Goal: Information Seeking & Learning: Learn about a topic

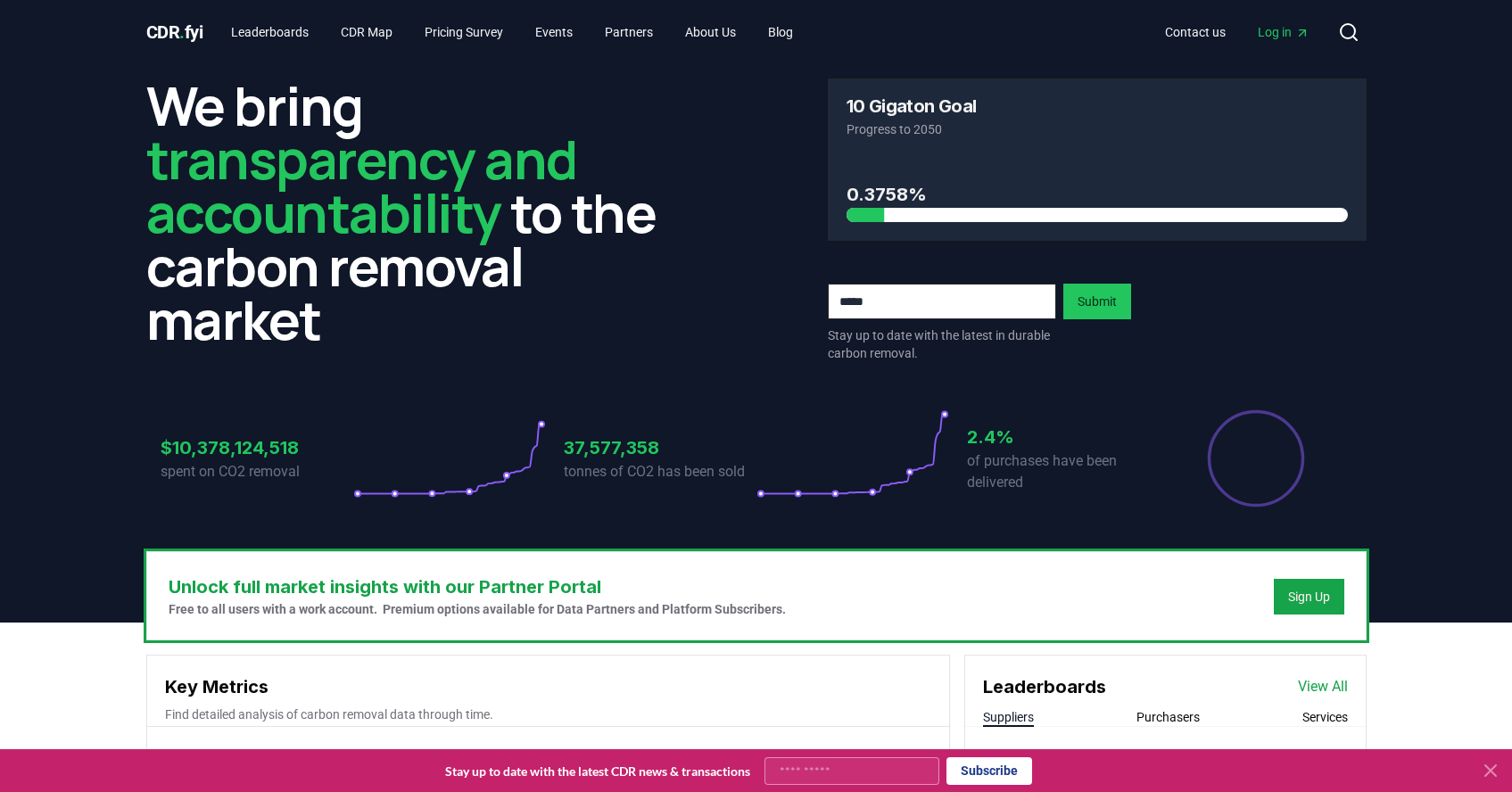
scroll to position [30, 0]
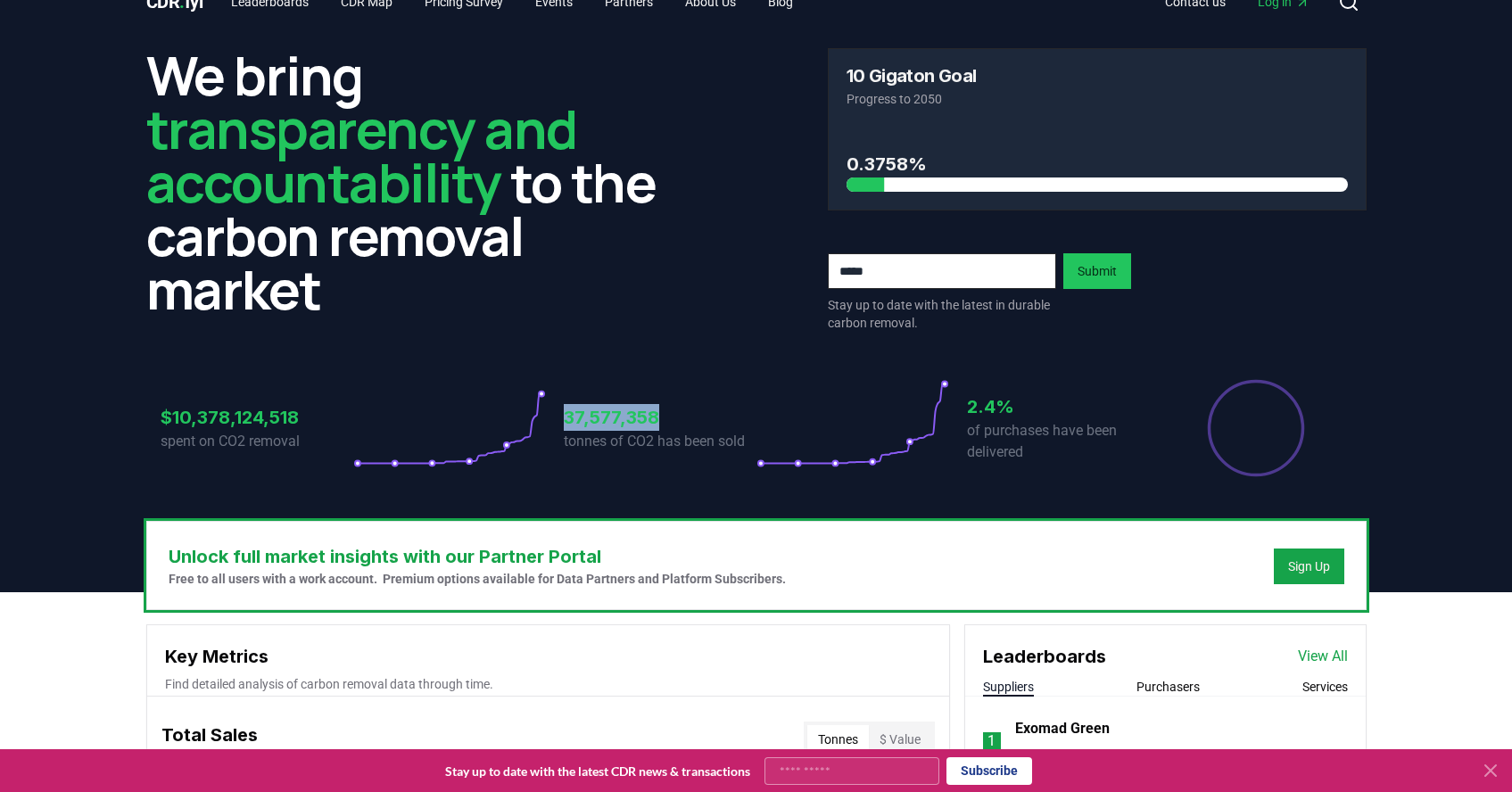
drag, startPoint x: 564, startPoint y: 376, endPoint x: 684, endPoint y: 374, distance: 120.0
click at [684, 404] on h3 "37,577,358" at bounding box center [660, 416] width 193 height 26
drag, startPoint x: 562, startPoint y: 372, endPoint x: 646, endPoint y: 372, distance: 84.0
click at [646, 404] on h3 "37,577,358" at bounding box center [660, 416] width 193 height 26
click at [677, 404] on h3 "37,577,358" at bounding box center [660, 416] width 193 height 26
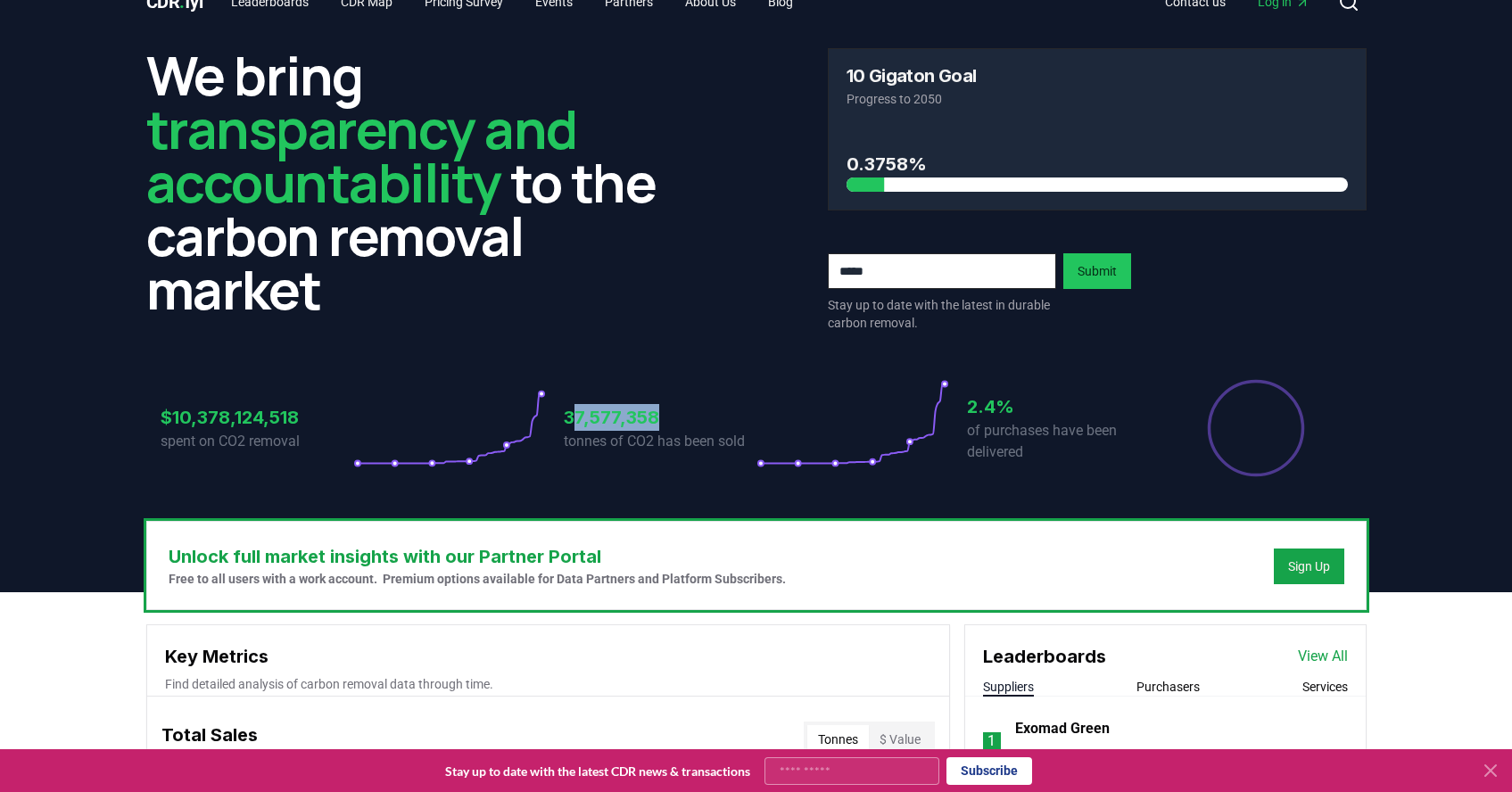
drag, startPoint x: 568, startPoint y: 378, endPoint x: 650, endPoint y: 378, distance: 82.0
click at [650, 404] on h3 "37,577,358" at bounding box center [660, 416] width 193 height 26
drag, startPoint x: 565, startPoint y: 375, endPoint x: 663, endPoint y: 375, distance: 98.0
click at [663, 404] on h3 "37,577,358" at bounding box center [660, 416] width 193 height 26
drag, startPoint x: 565, startPoint y: 372, endPoint x: 637, endPoint y: 372, distance: 72.0
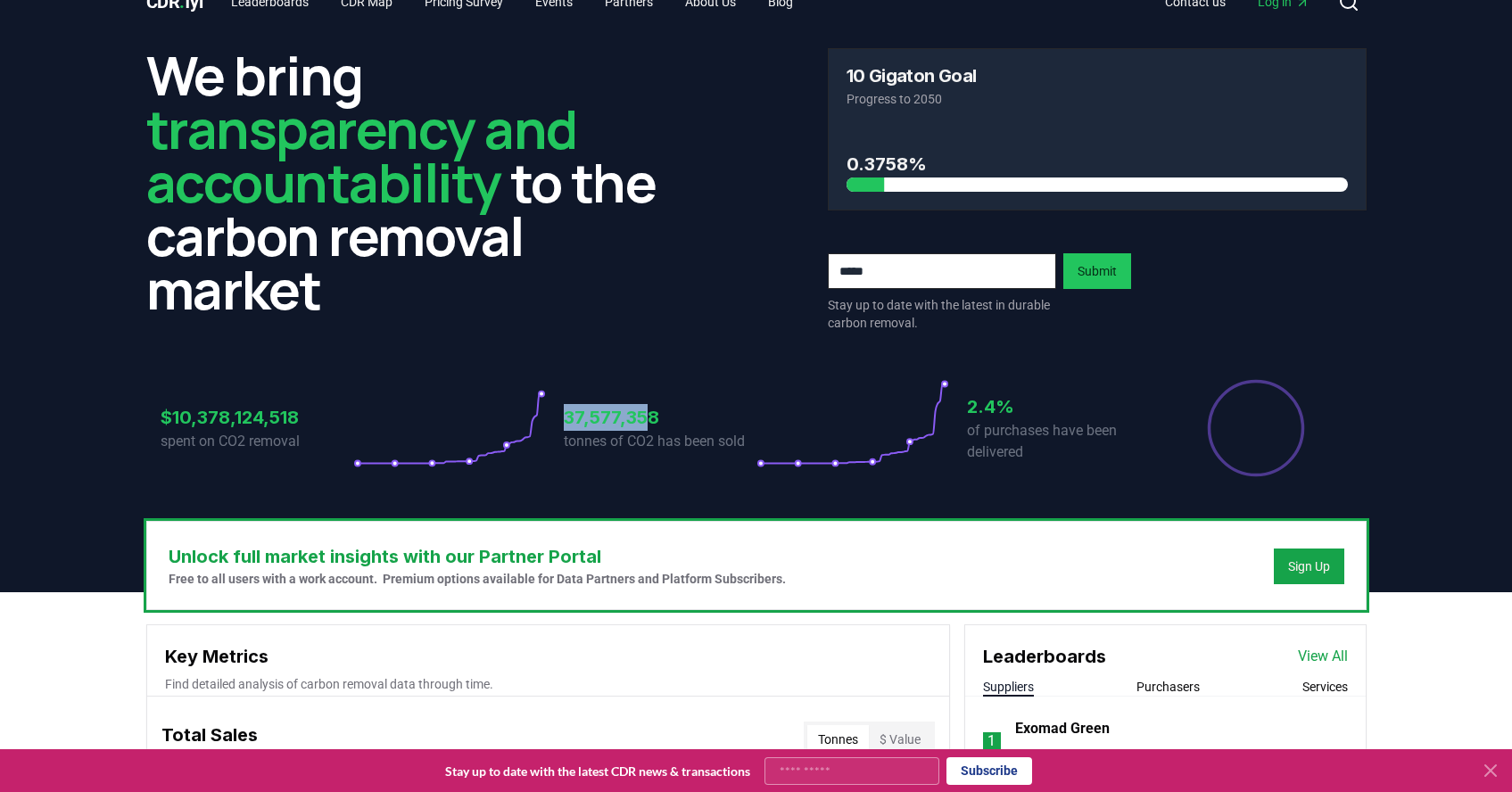
click at [637, 404] on h3 "37,577,358" at bounding box center [660, 416] width 193 height 26
click at [658, 404] on h3 "37,577,358" at bounding box center [660, 416] width 193 height 26
click at [646, 431] on p "tonnes of CO2 has been sold" at bounding box center [660, 442] width 193 height 22
click at [618, 404] on h3 "37,577,358" at bounding box center [660, 416] width 193 height 26
click at [540, 392] on circle at bounding box center [541, 395] width 5 height 5
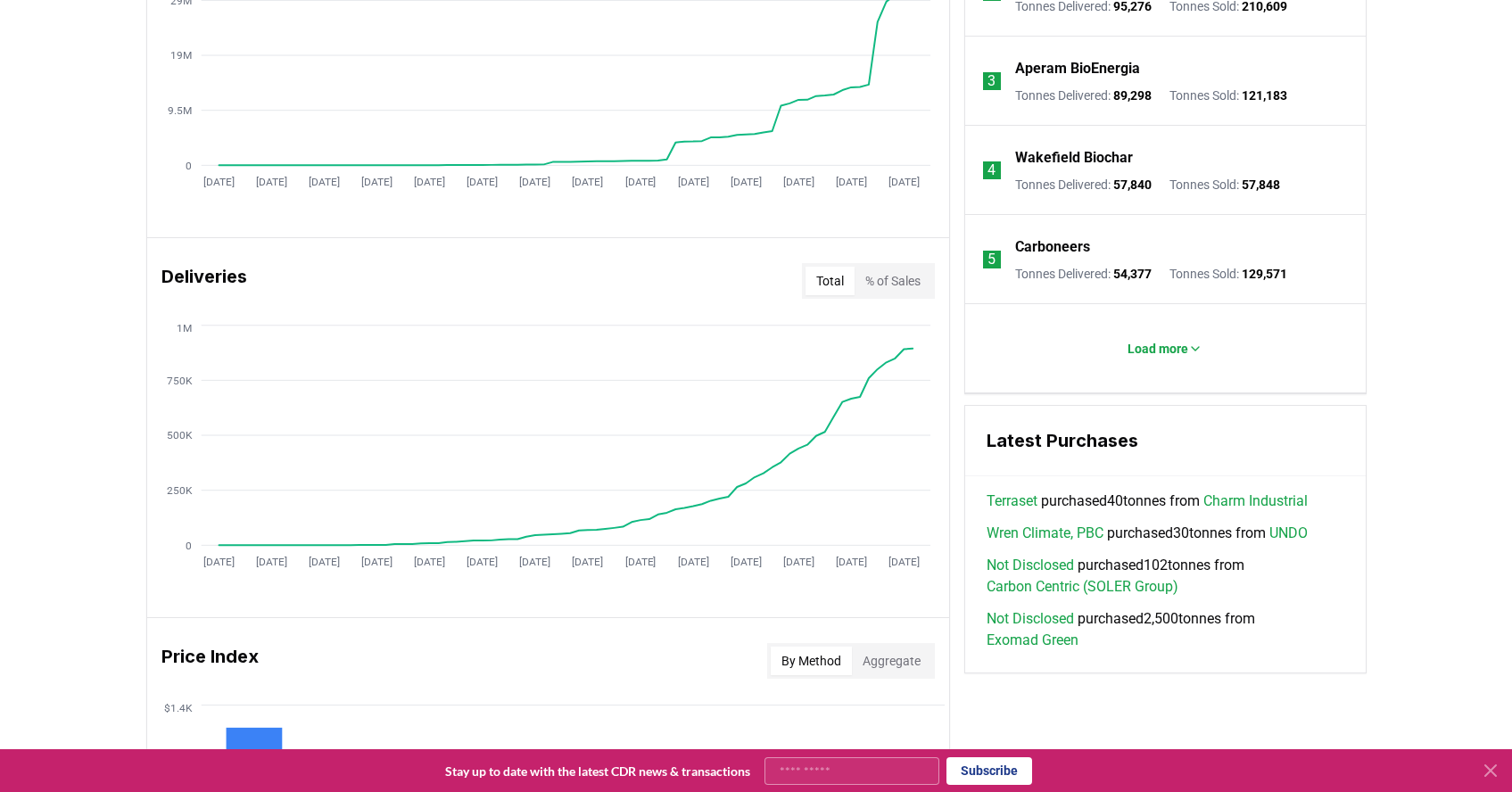
scroll to position [1272, 0]
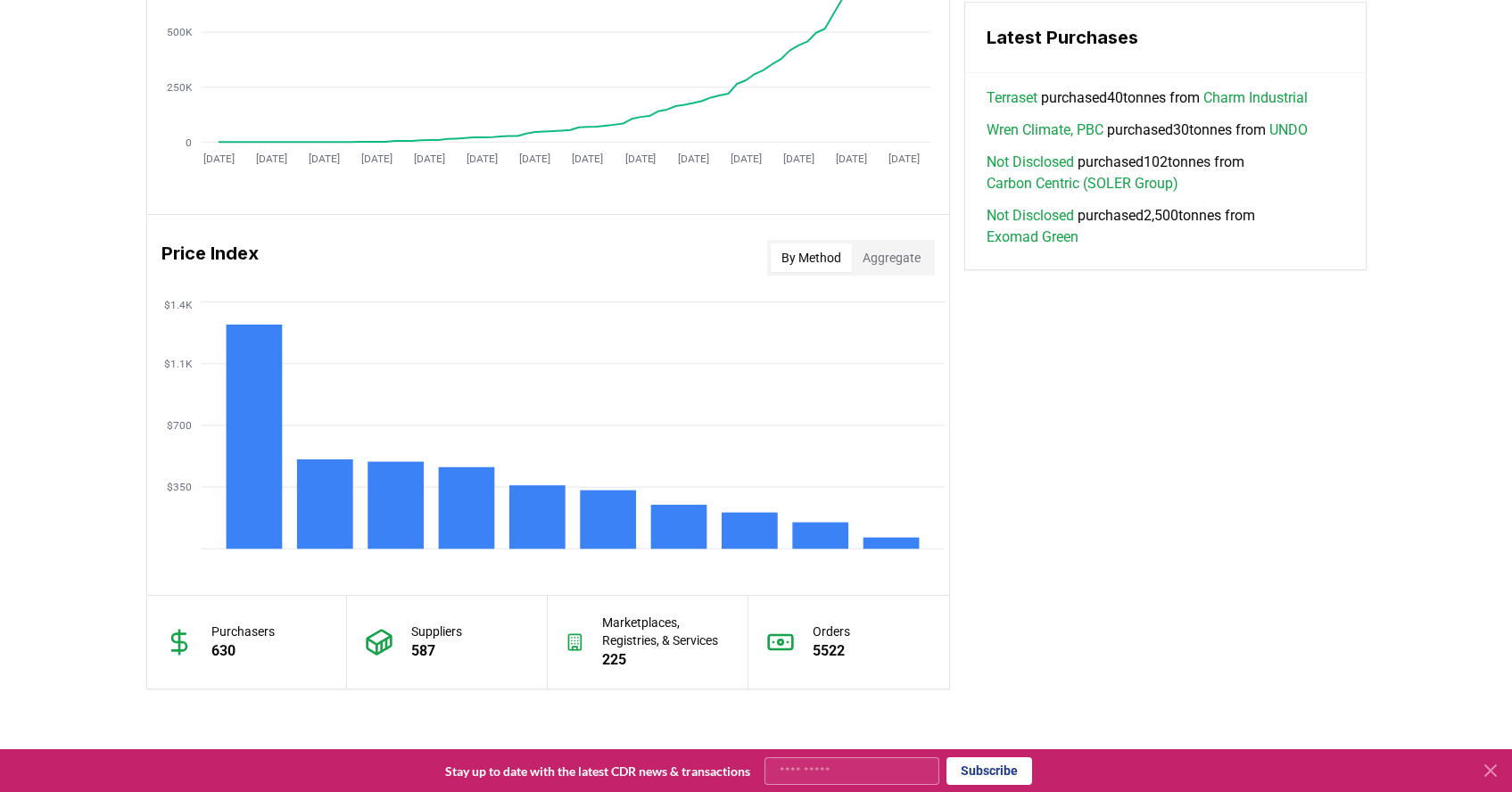
click at [780, 639] on circle at bounding box center [779, 641] width 5 height 5
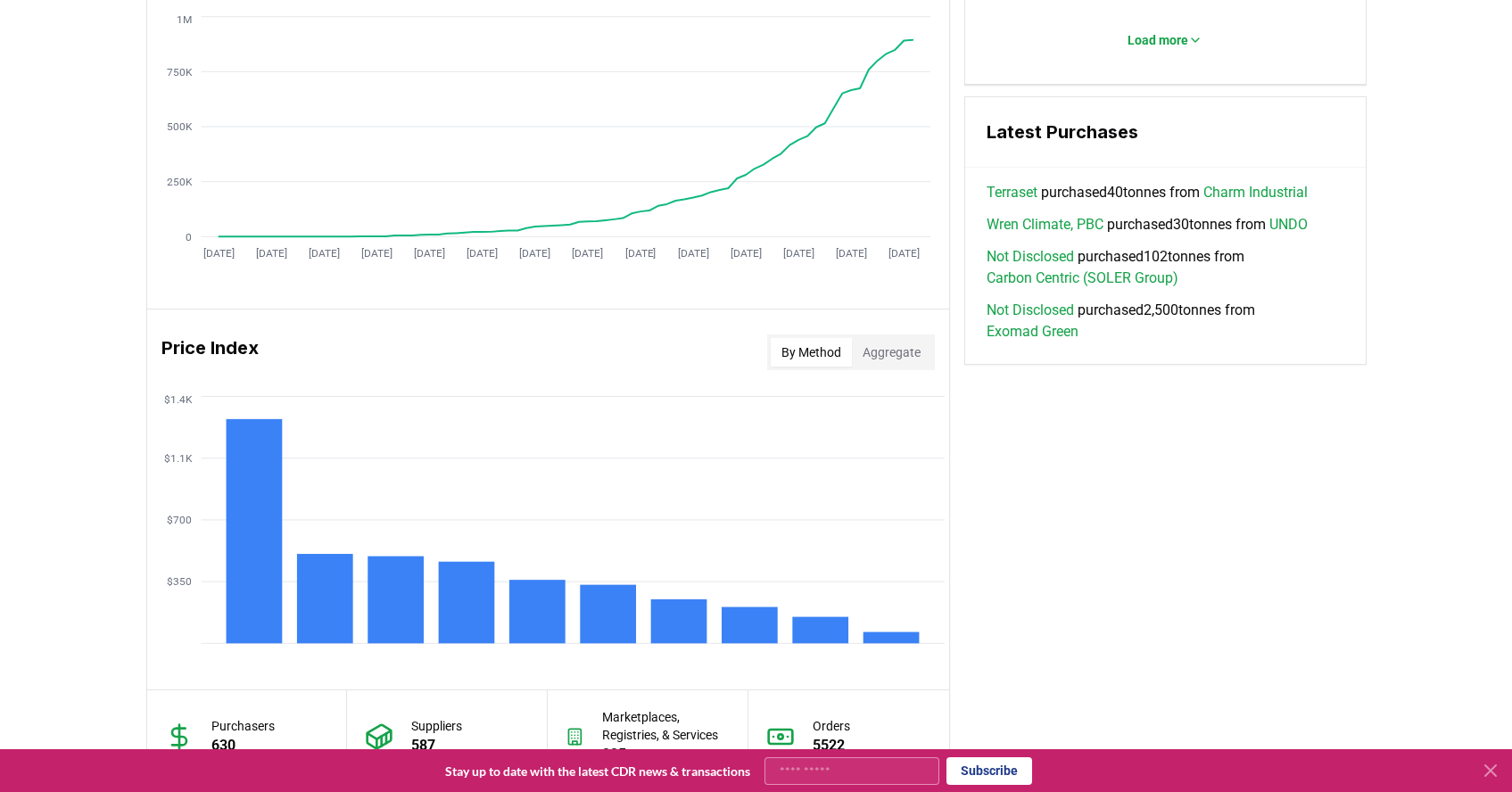
scroll to position [1117, 0]
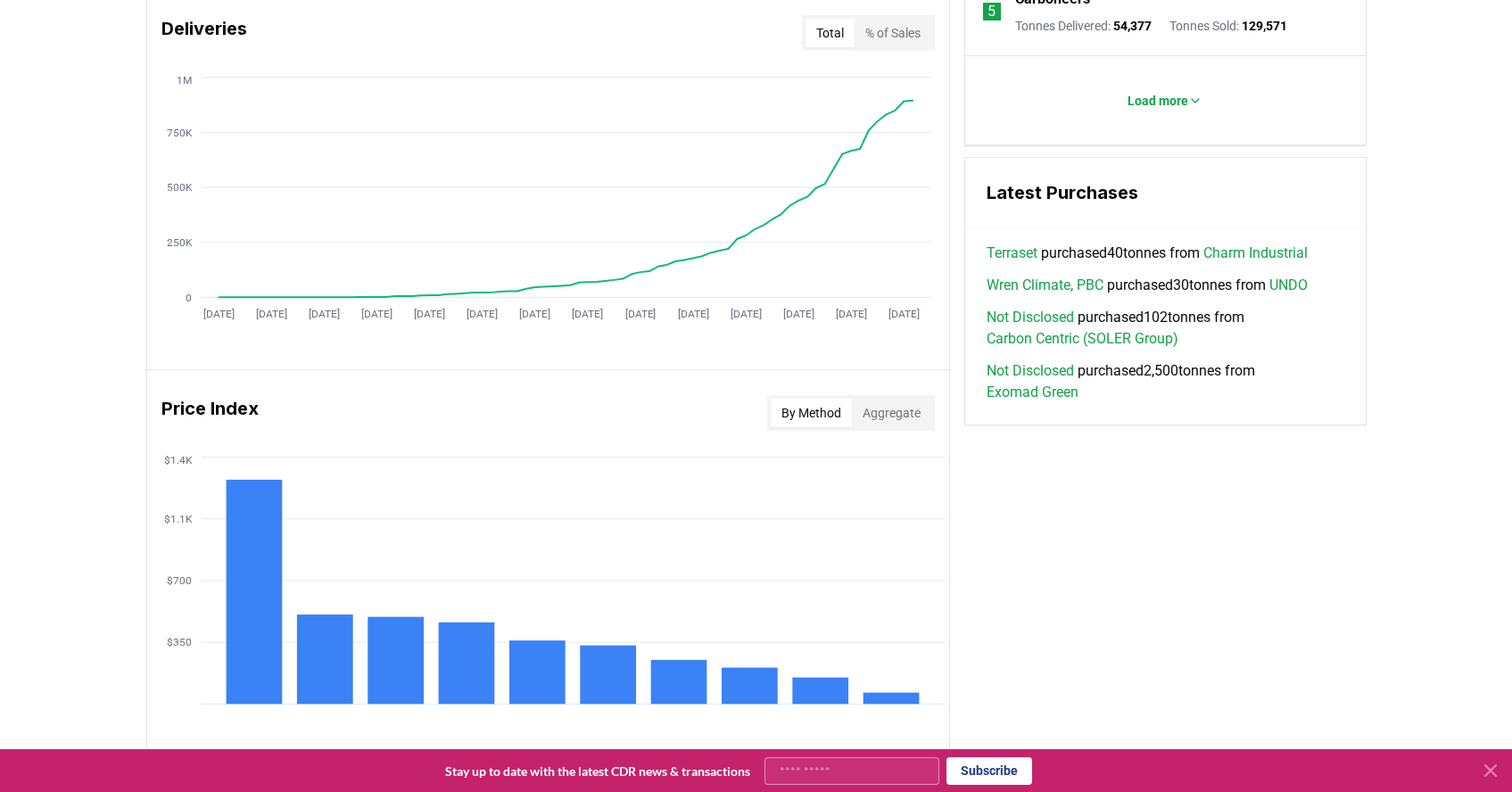
click at [907, 398] on button "Aggregate" at bounding box center [891, 412] width 79 height 28
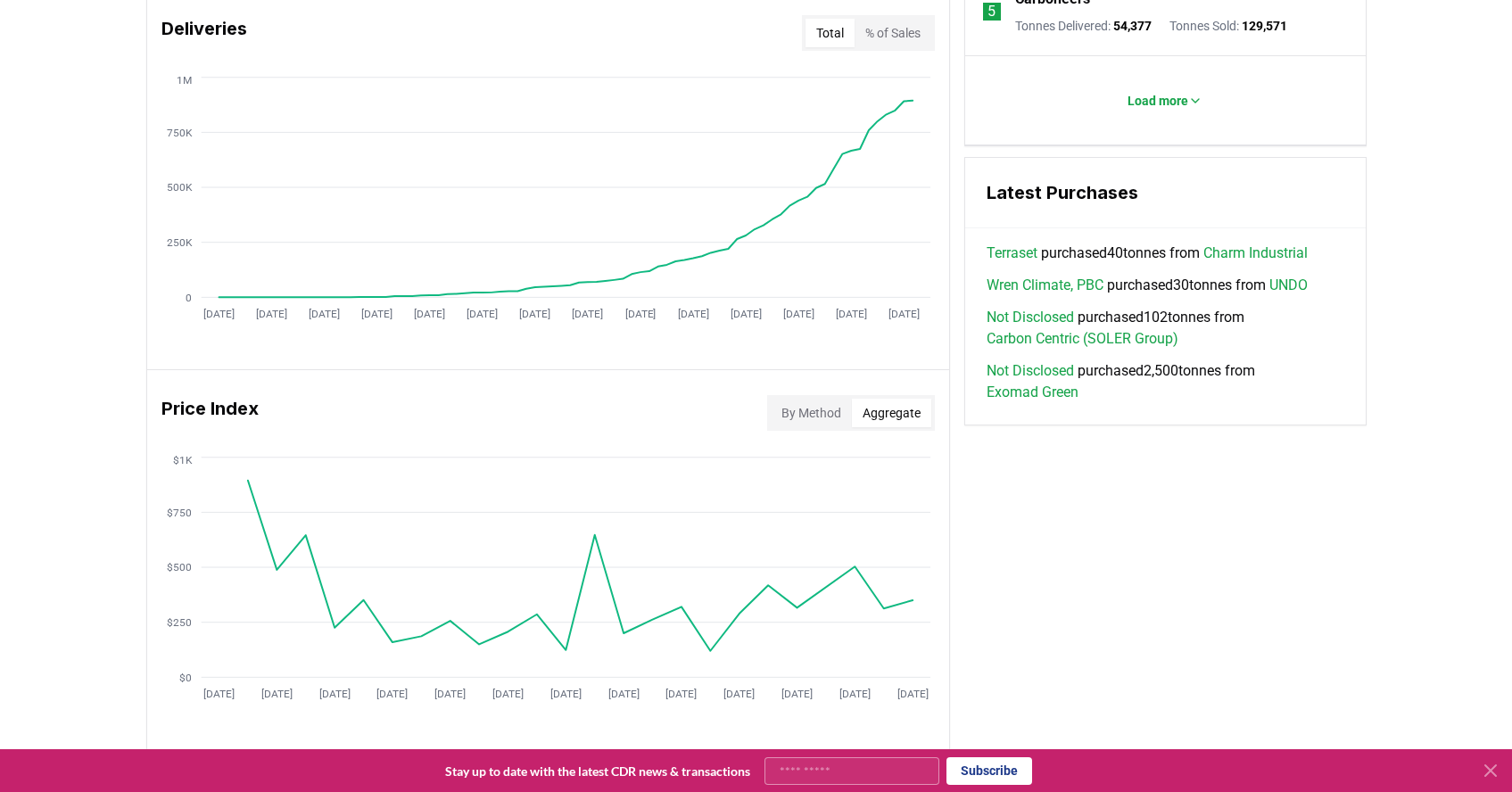
click at [816, 398] on button "By Method" at bounding box center [810, 412] width 81 height 28
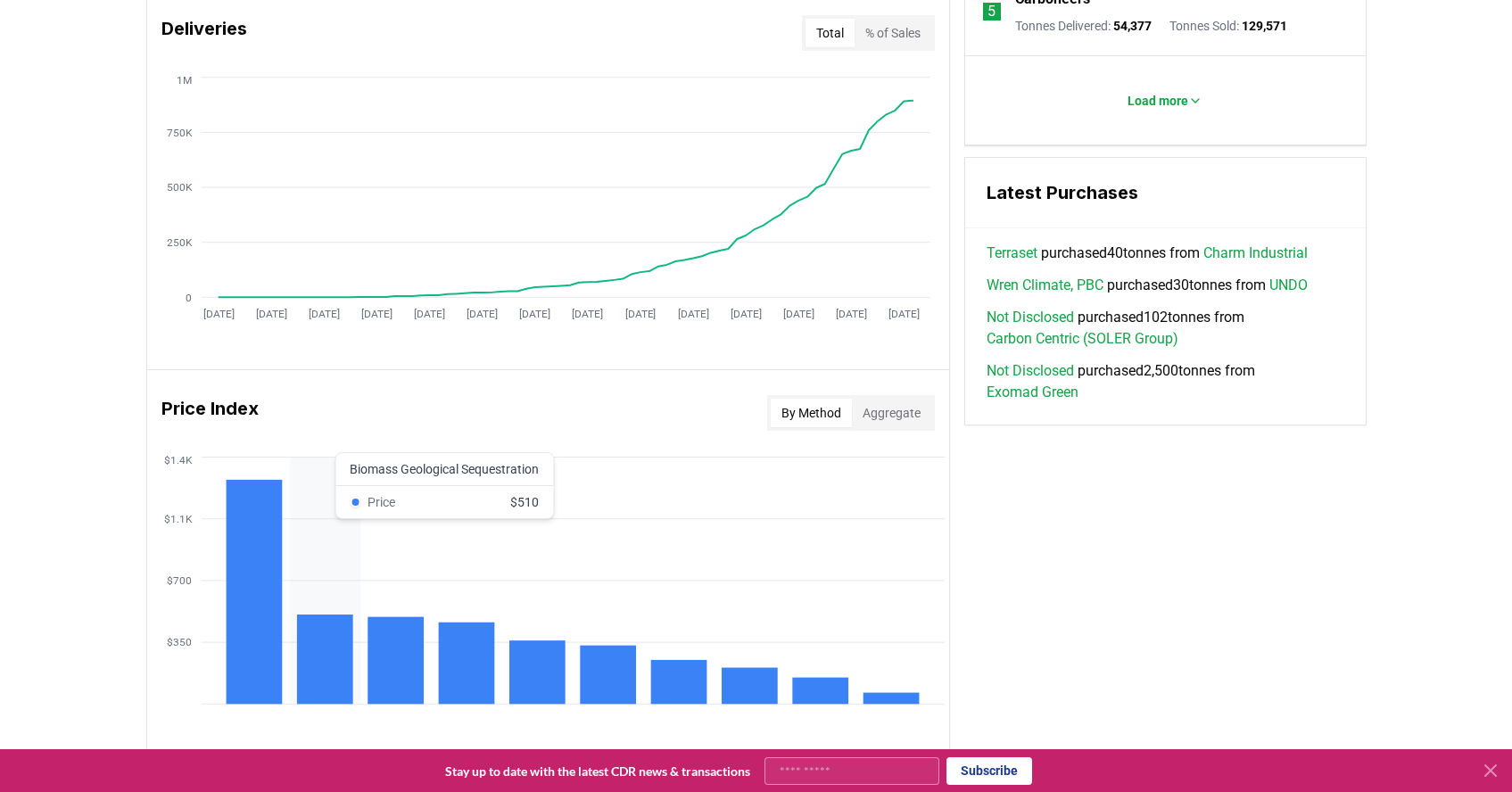
scroll to position [1391, 0]
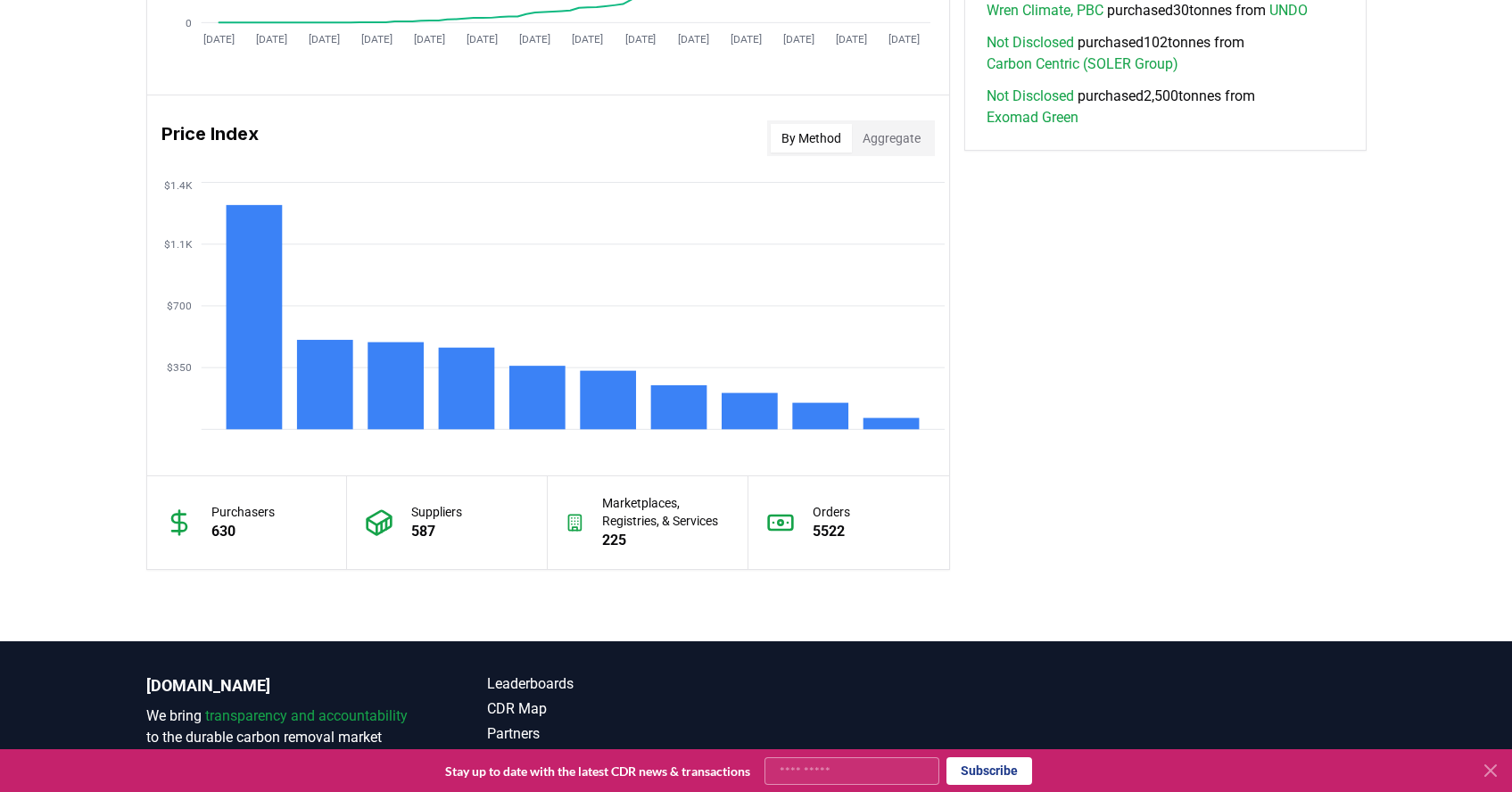
click at [194, 120] on h3 "Price Index" at bounding box center [210, 137] width 97 height 35
